Goal: Browse casually

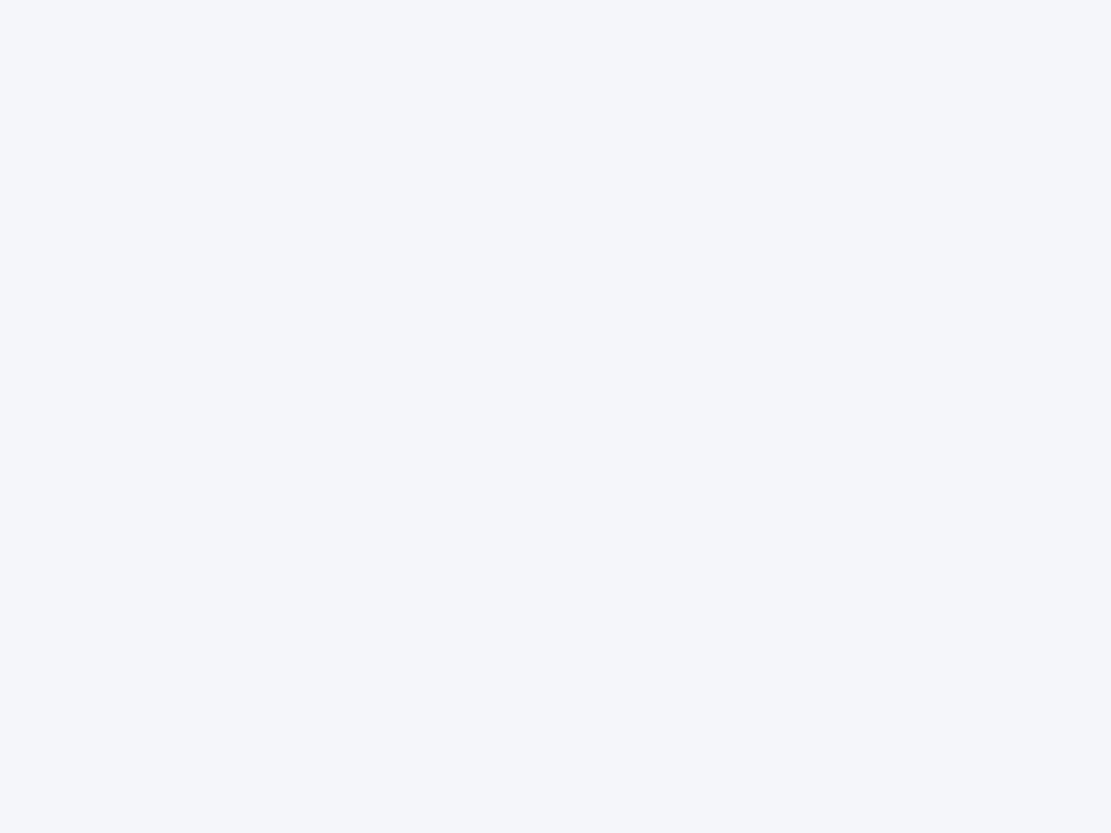
click at [555, 417] on div at bounding box center [555, 416] width 1111 height 833
